Goal: Find specific page/section: Find specific page/section

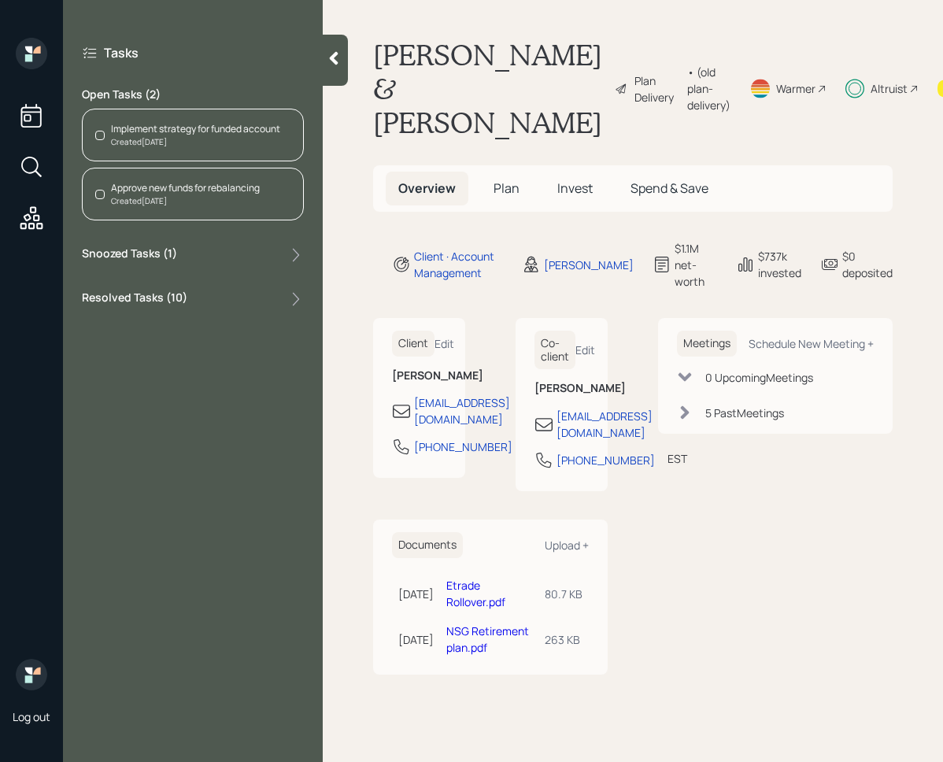
click at [231, 299] on div "Resolved Tasks ( 10 )" at bounding box center [193, 299] width 222 height 19
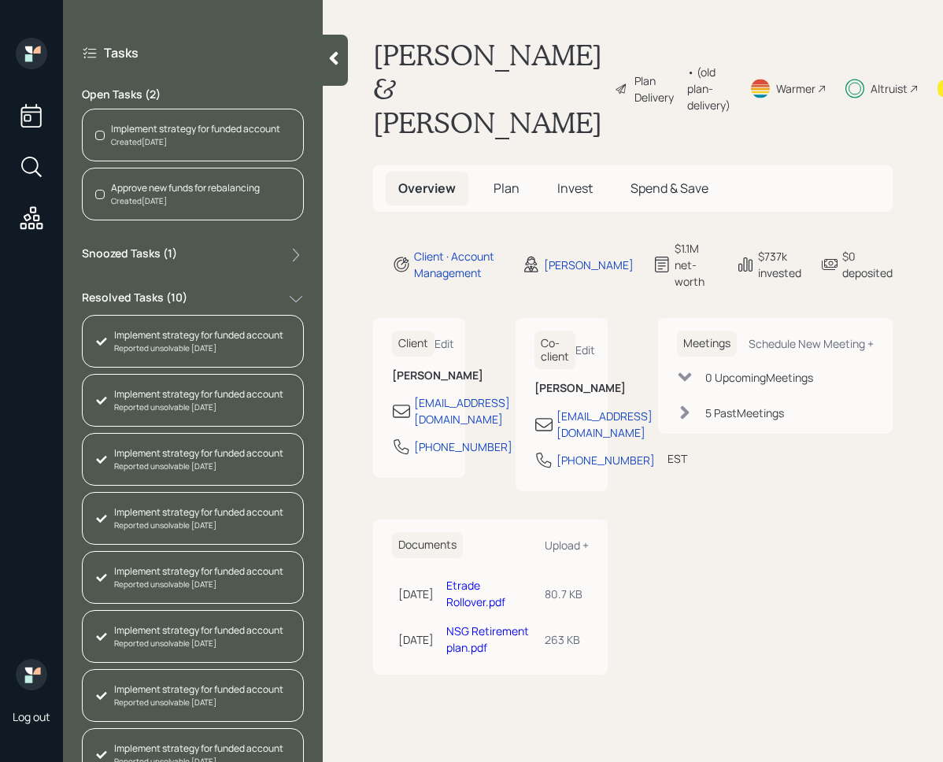
click at [160, 241] on div "Tasks Open Tasks ( 2 ) Implement strategy for funded account Created [DATE] App…" at bounding box center [193, 471] width 260 height 867
click at [160, 250] on label "Snoozed Tasks ( 1 )" at bounding box center [129, 255] width 95 height 19
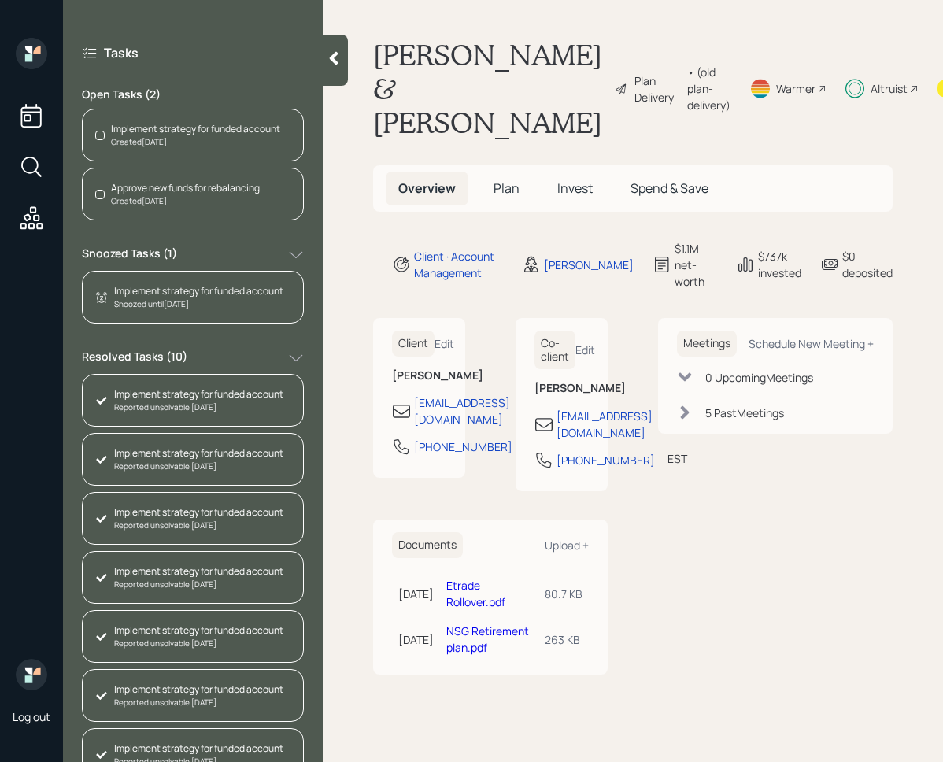
click at [166, 257] on label "Snoozed Tasks ( 1 )" at bounding box center [129, 255] width 95 height 19
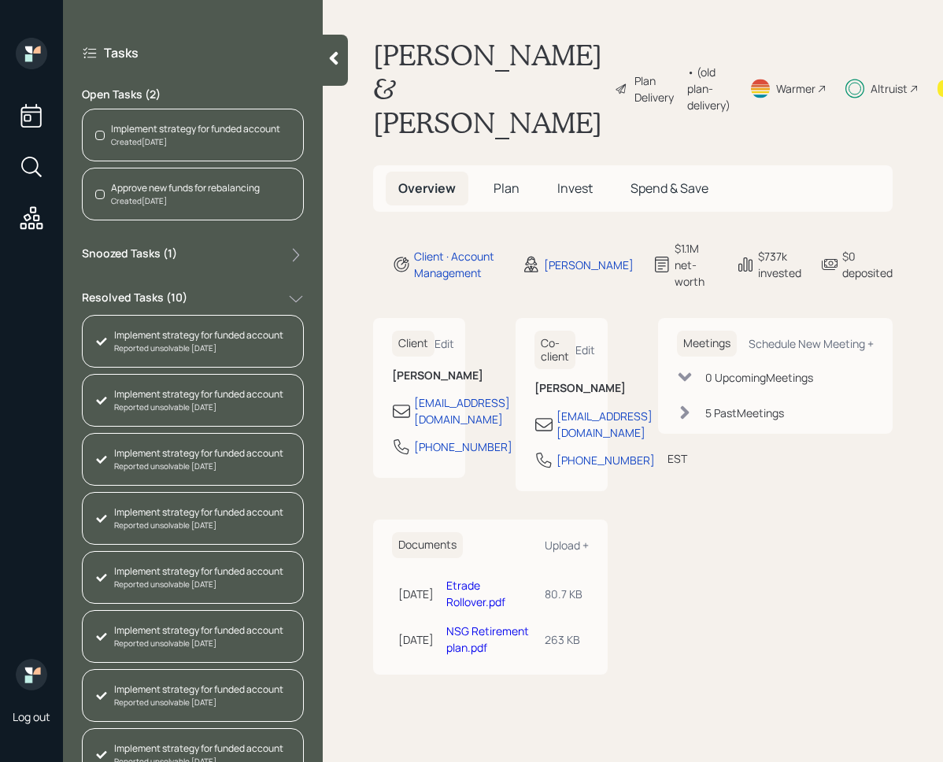
click at [574, 187] on span "Invest" at bounding box center [574, 187] width 35 height 17
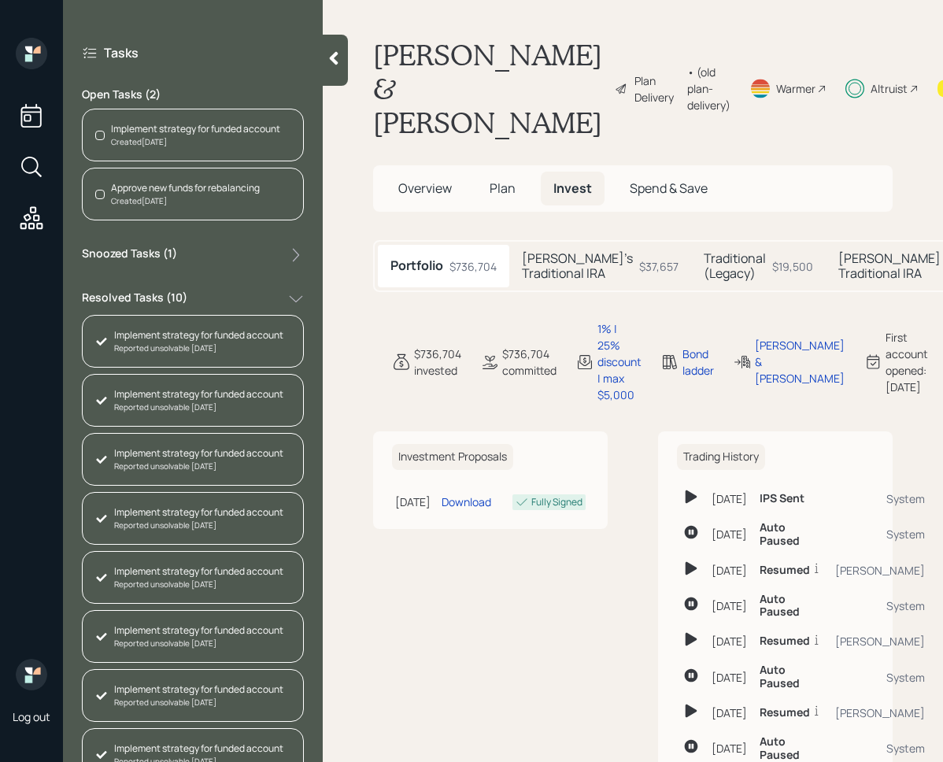
click at [337, 70] on div at bounding box center [335, 60] width 25 height 51
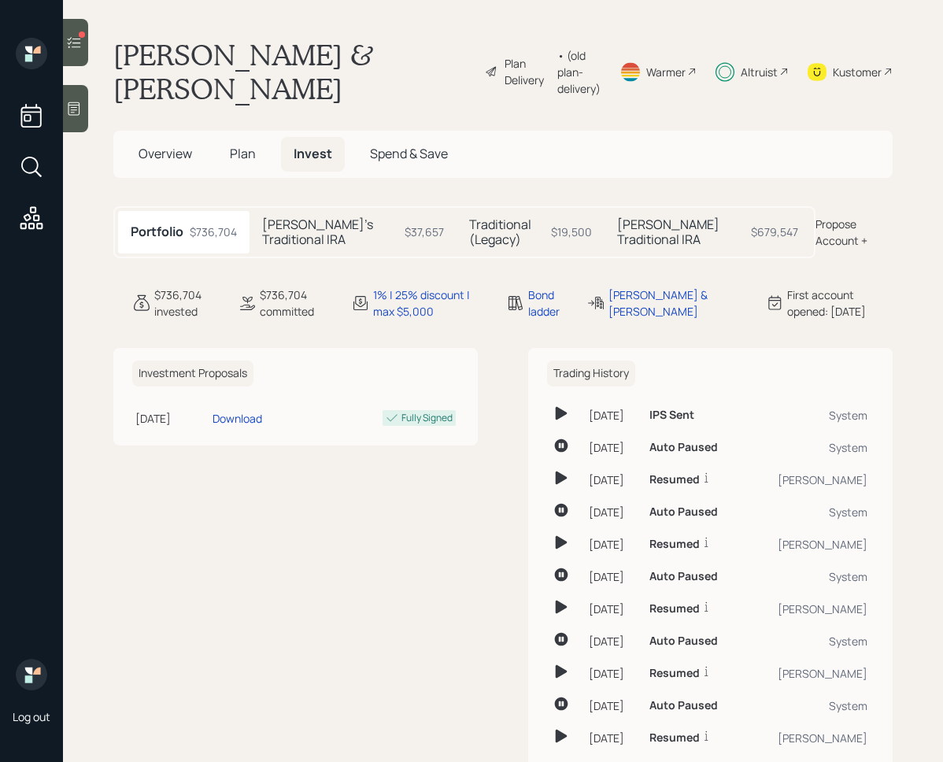
click at [308, 235] on h5 "Tami's Traditional IRA" at bounding box center [330, 232] width 136 height 30
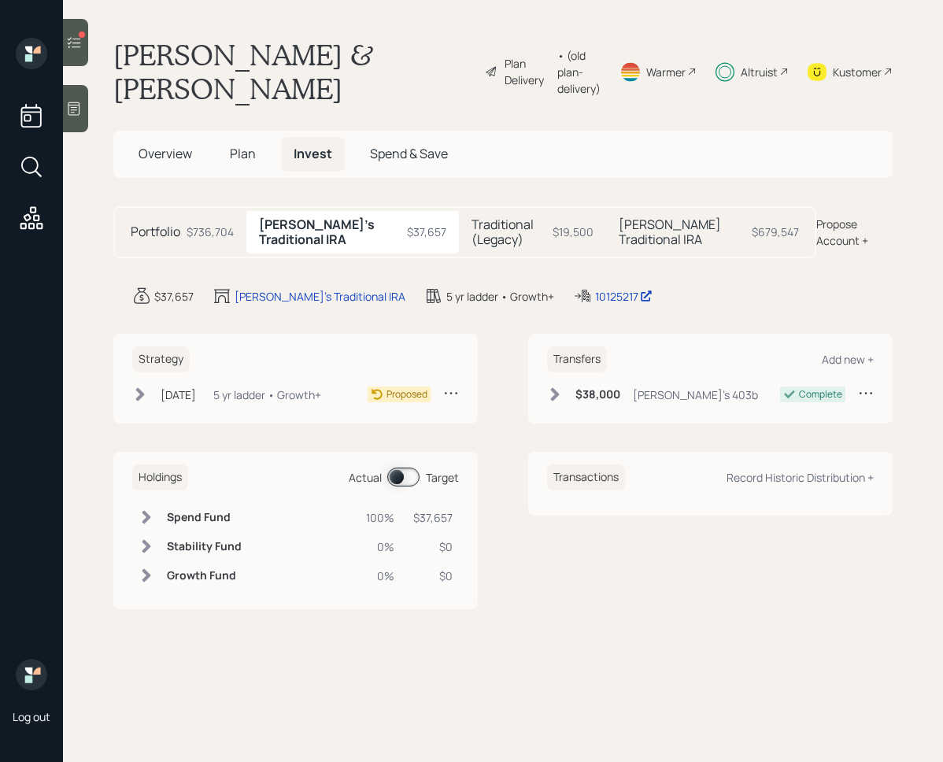
click at [471, 241] on h5 "Traditional (Legacy)" at bounding box center [508, 232] width 75 height 30
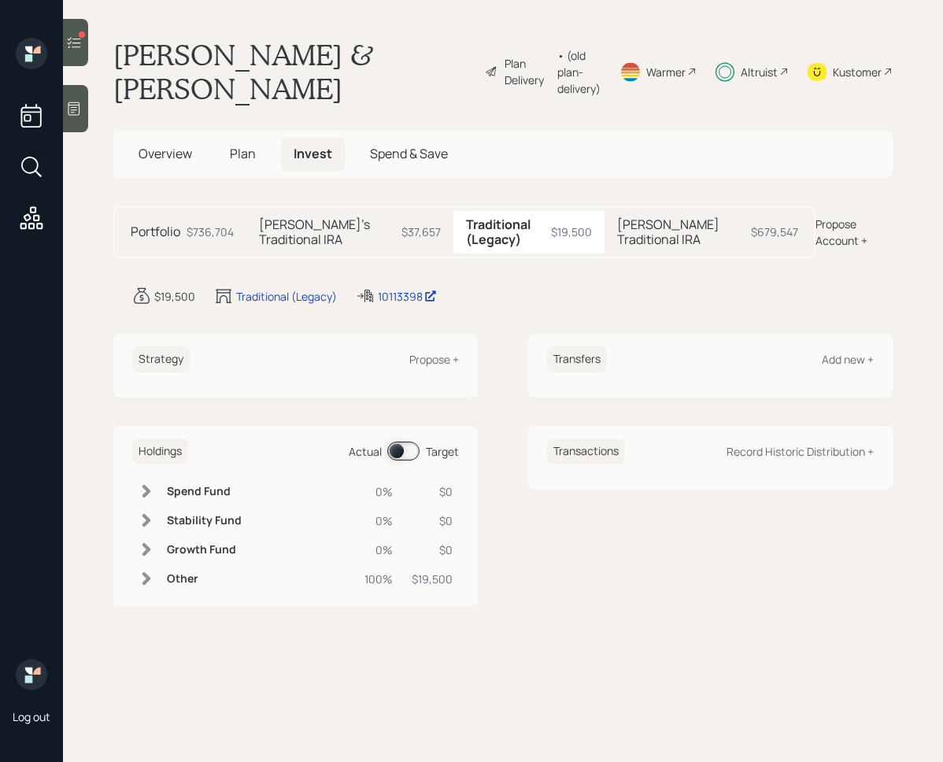
click at [667, 233] on h5 "Kerry's Traditional IRA" at bounding box center [680, 232] width 127 height 30
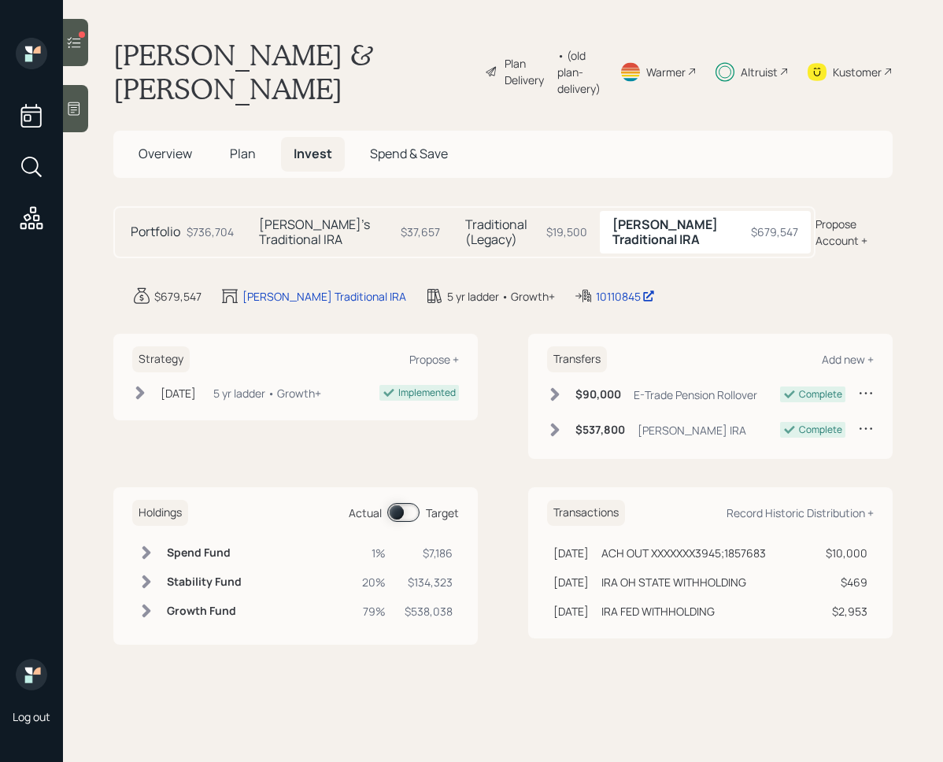
click at [401, 515] on span at bounding box center [403, 512] width 32 height 19
click at [842, 67] on div "Kustomer" at bounding box center [857, 72] width 49 height 17
click at [175, 552] on h6 "Spend Fund" at bounding box center [201, 552] width 69 height 13
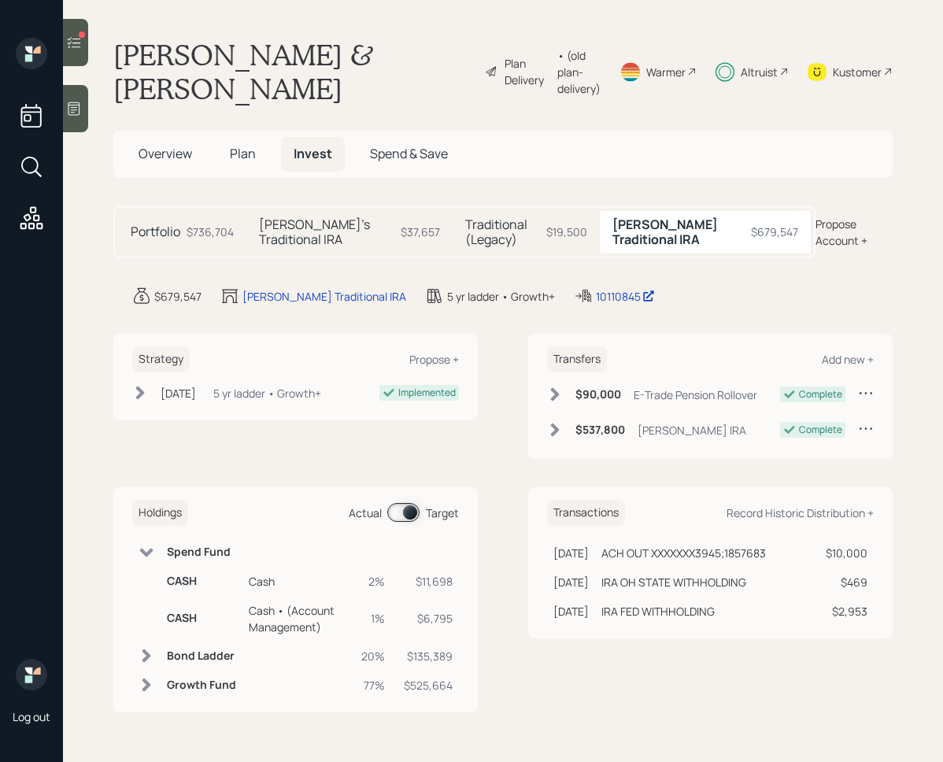
click at [175, 552] on h6 "Spend Fund" at bounding box center [201, 551] width 69 height 13
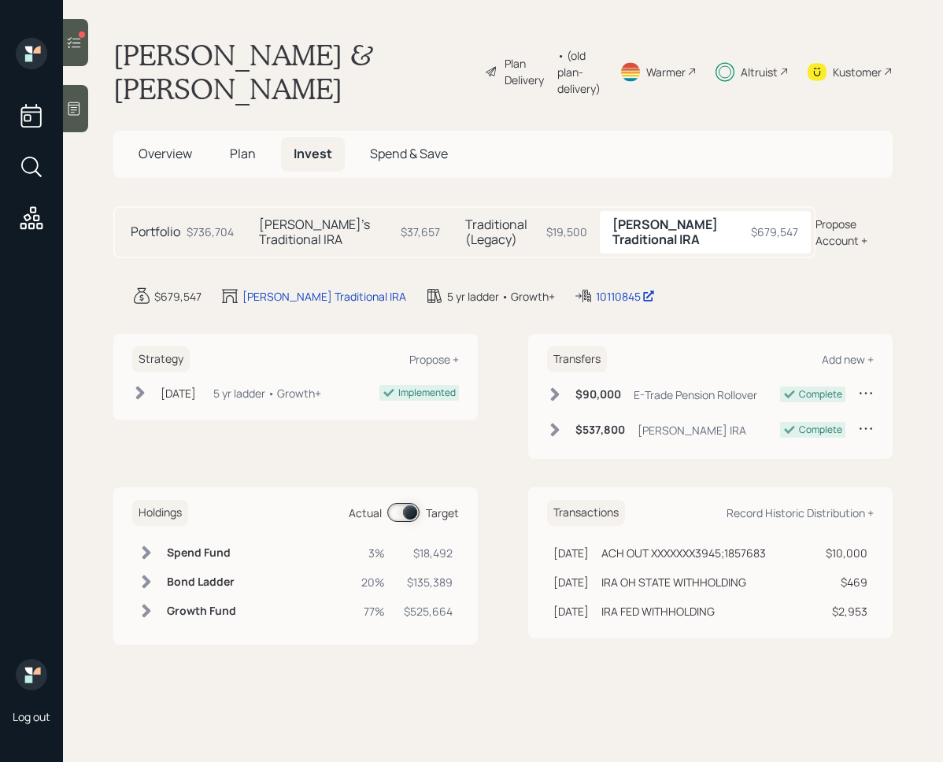
click at [83, 38] on div at bounding box center [75, 42] width 25 height 47
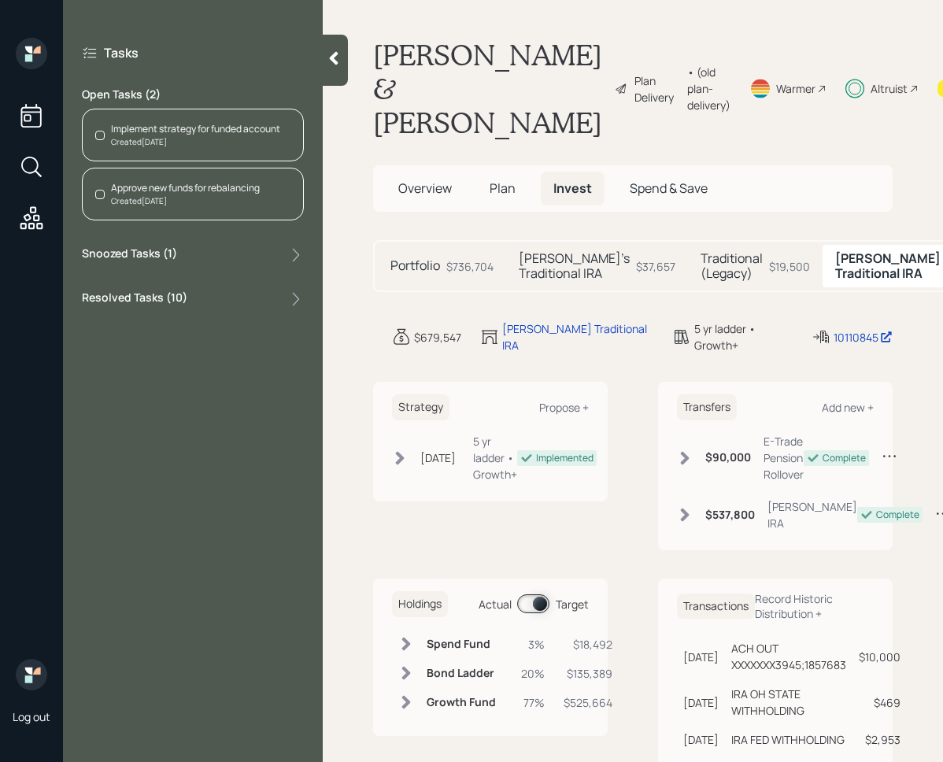
click at [192, 259] on div "Snoozed Tasks ( 1 )" at bounding box center [193, 255] width 222 height 19
click at [187, 353] on div "Resolved Tasks ( 10 )" at bounding box center [193, 358] width 222 height 19
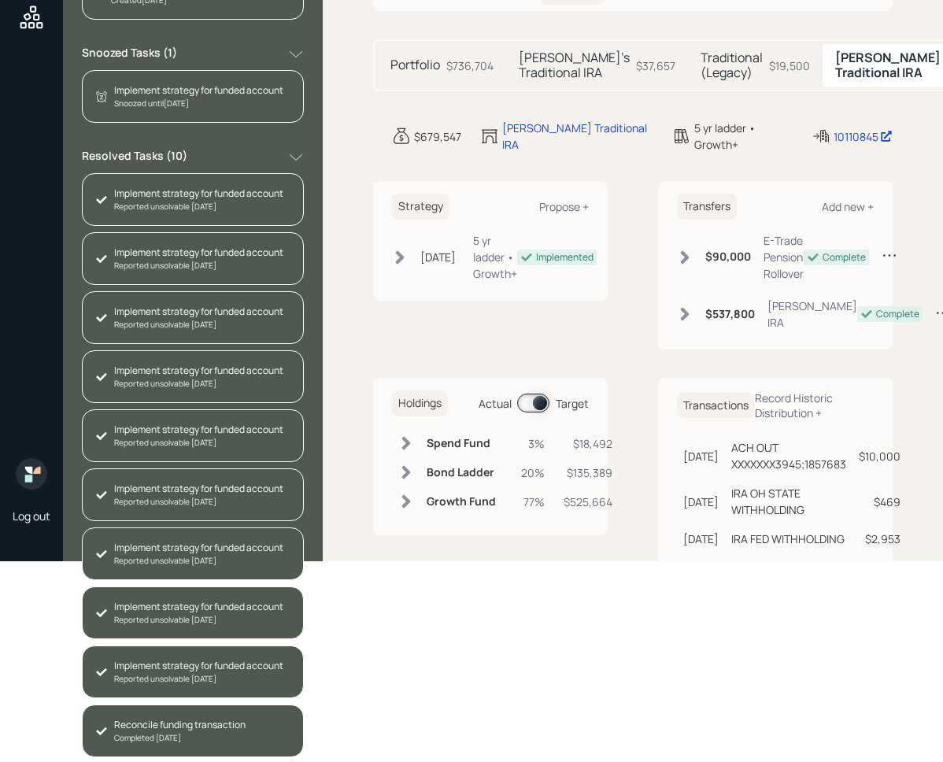
scroll to position [202, 0]
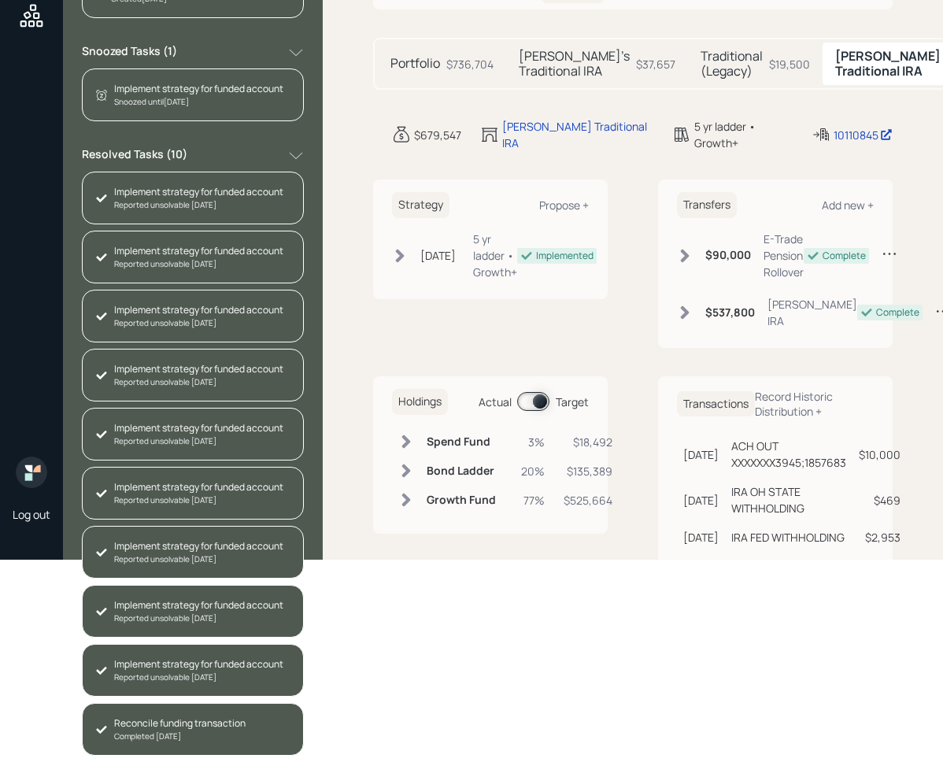
click at [218, 737] on div "Completed Today" at bounding box center [179, 736] width 131 height 12
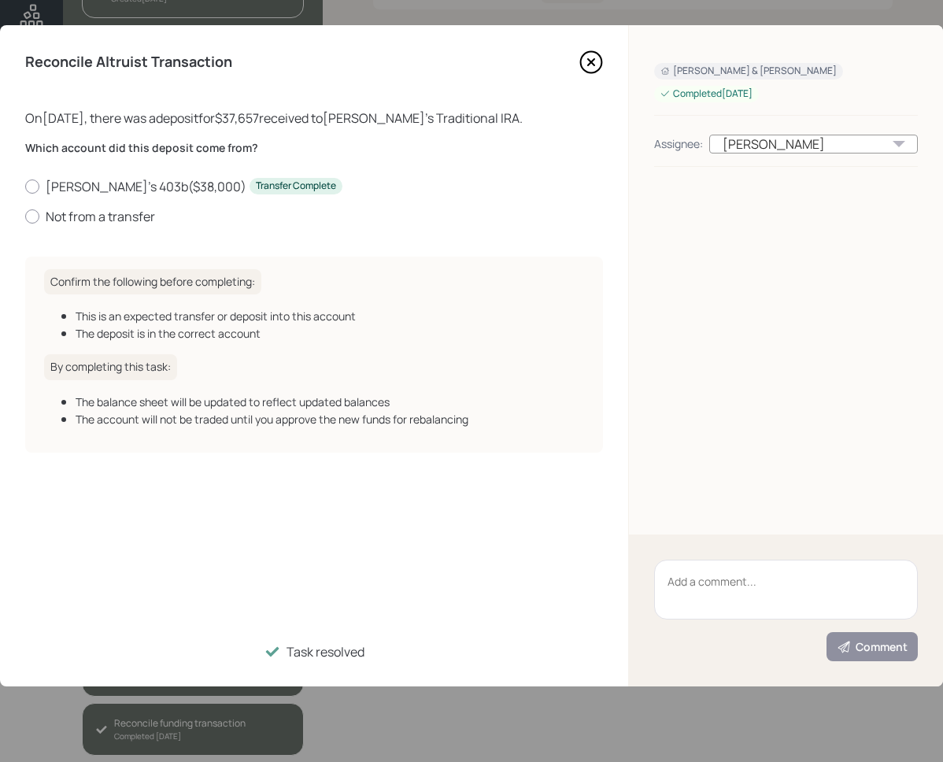
click at [584, 63] on icon at bounding box center [591, 62] width 24 height 24
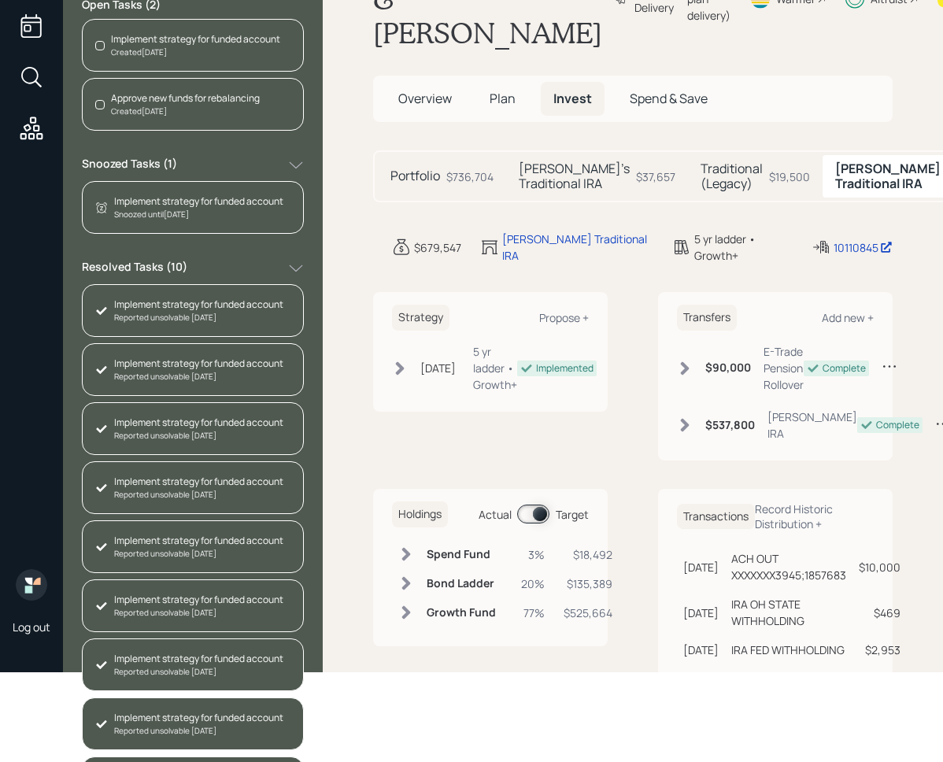
scroll to position [0, 0]
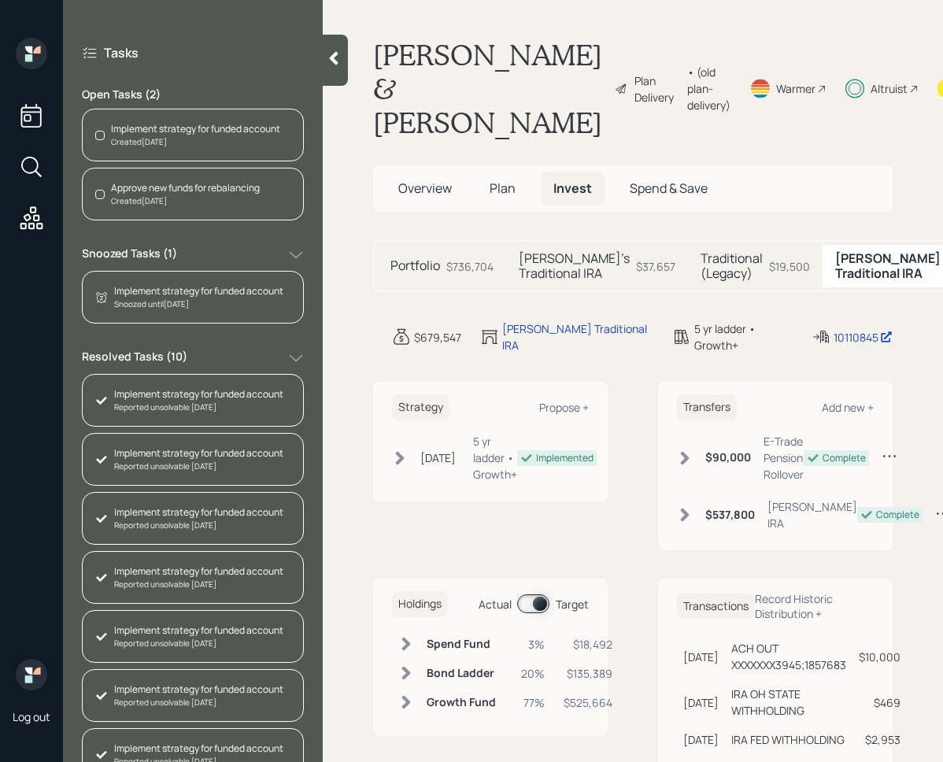
click at [377, 242] on div "Portfolio $736,704 Tami's Traditional IRA $37,657 Traditional (Legacy) $19,500 …" at bounding box center [692, 266] width 638 height 52
click at [335, 61] on icon at bounding box center [334, 58] width 9 height 13
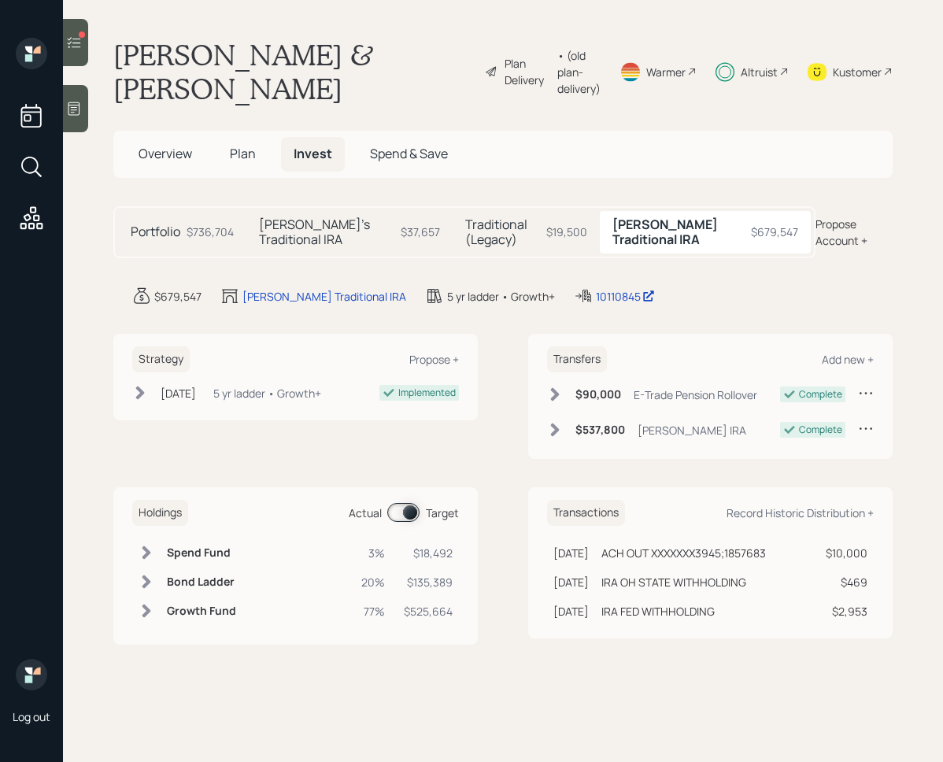
click at [348, 103] on h1 "Kerry & Tami Williams" at bounding box center [292, 72] width 359 height 68
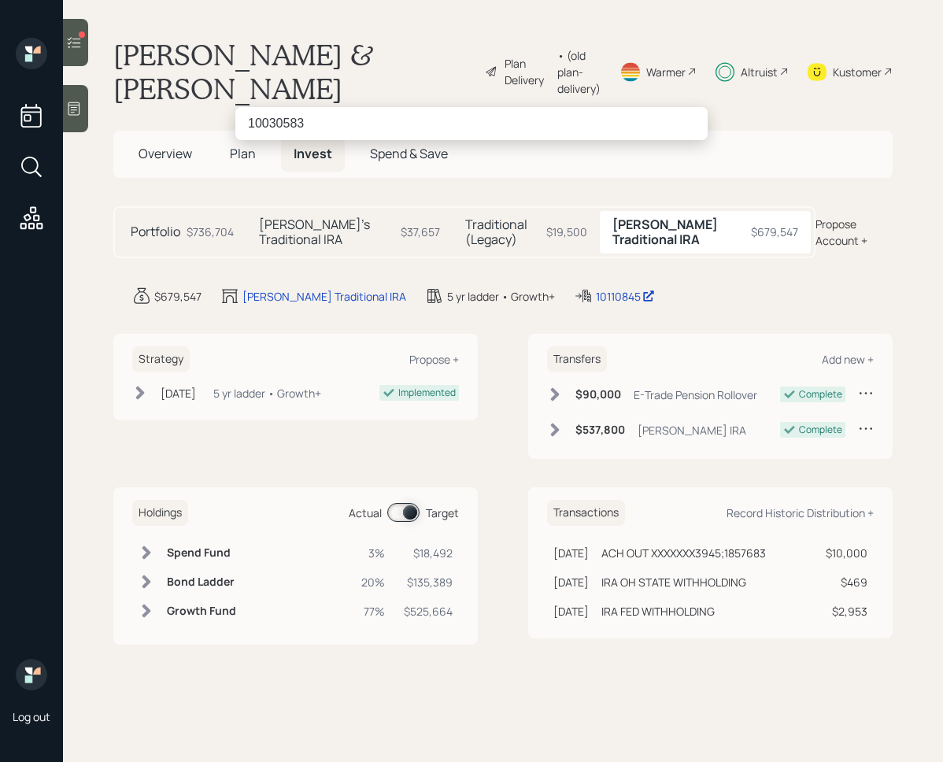
type input "10030583"
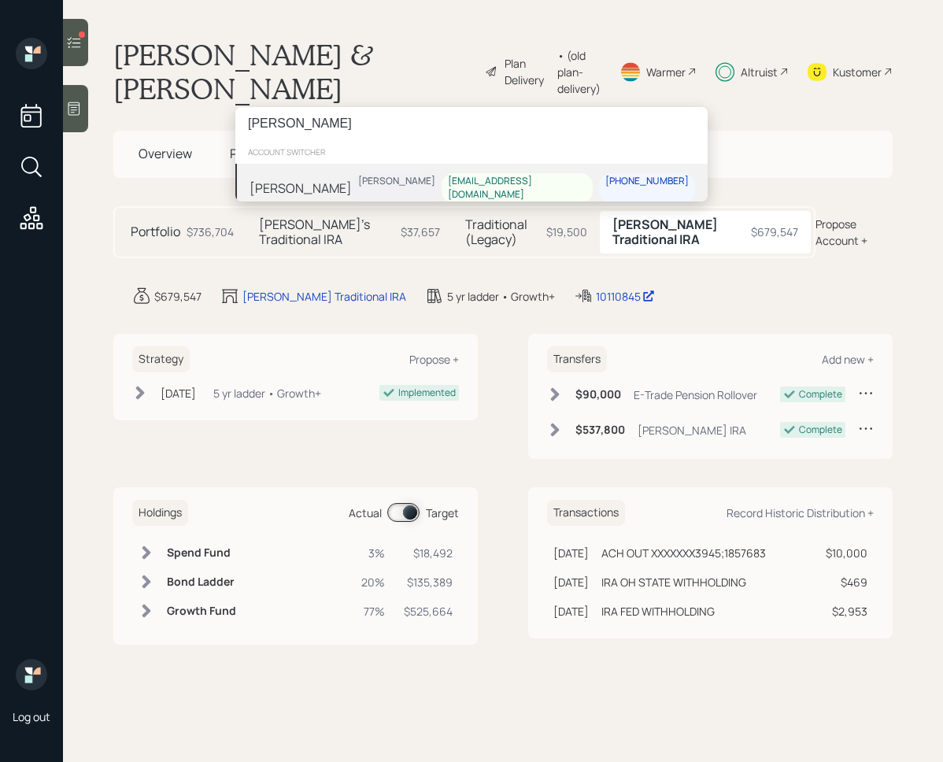
type input "[PERSON_NAME]"
click at [430, 173] on div "Harrison Schaefer cd4806@yahoo.com 216-375-1138" at bounding box center [523, 188] width 343 height 30
